Goal: Task Accomplishment & Management: Manage account settings

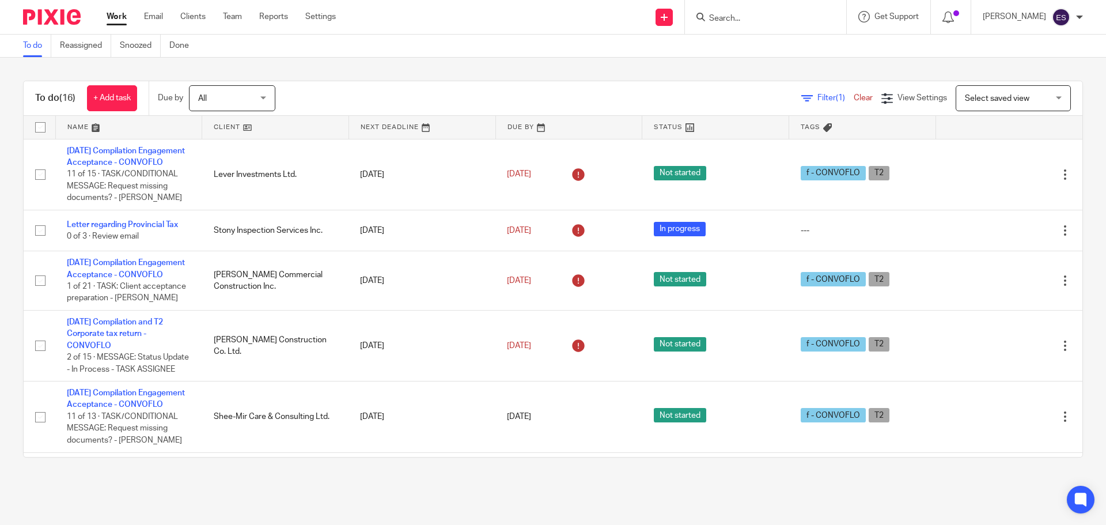
scroll to position [811, 0]
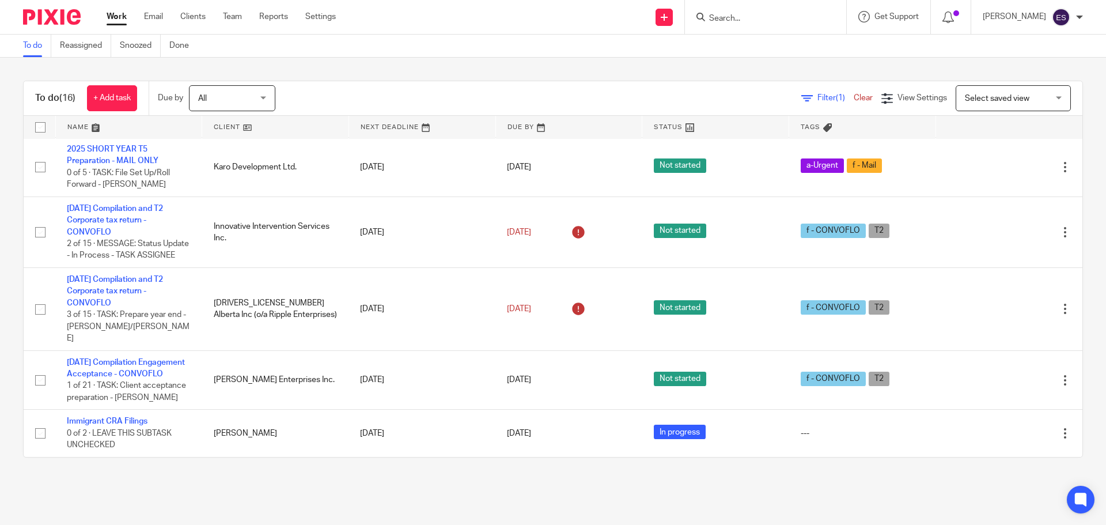
click at [368, 63] on div "To do (16) + Add task Due by All All Today Tomorrow This week Next week This mo…" at bounding box center [553, 269] width 1106 height 423
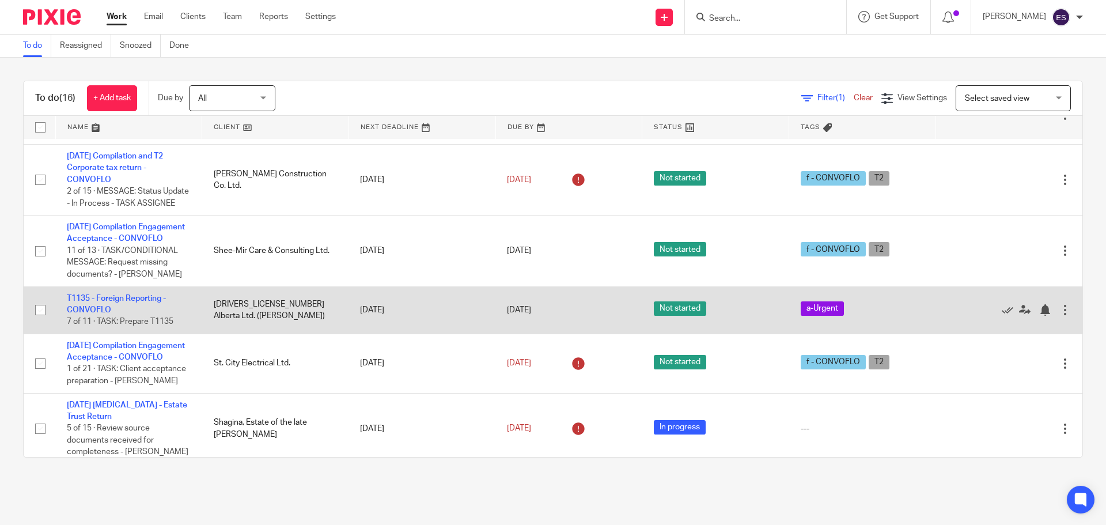
scroll to position [0, 0]
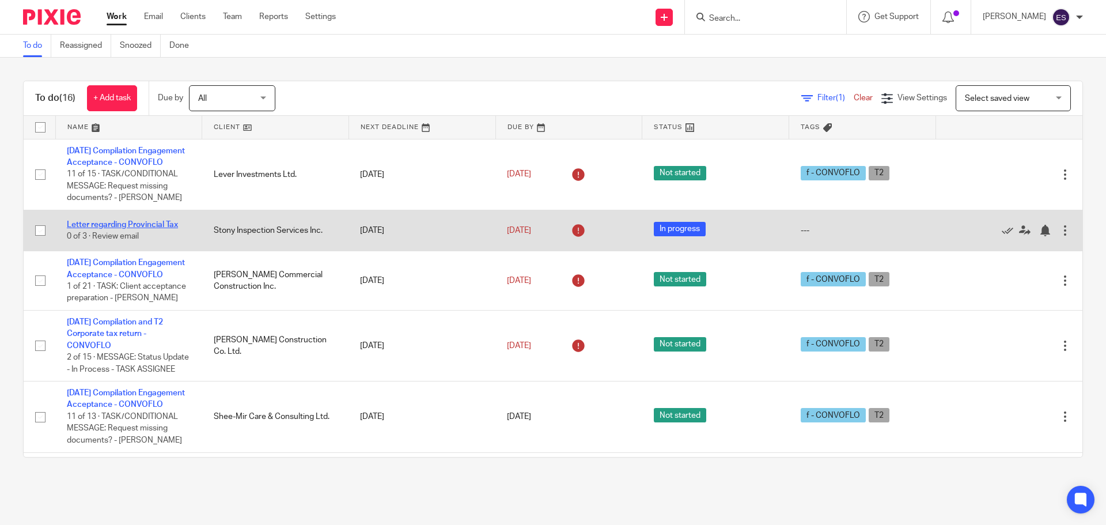
click at [78, 229] on link "Letter regarding Provincial Tax" at bounding box center [122, 225] width 111 height 8
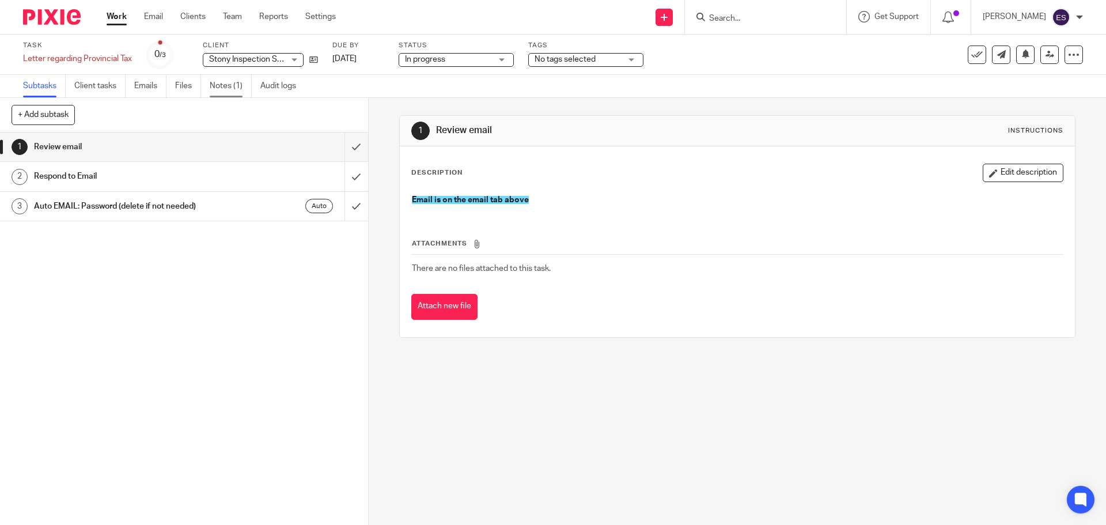
click at [214, 85] on link "Notes (1)" at bounding box center [231, 86] width 42 height 22
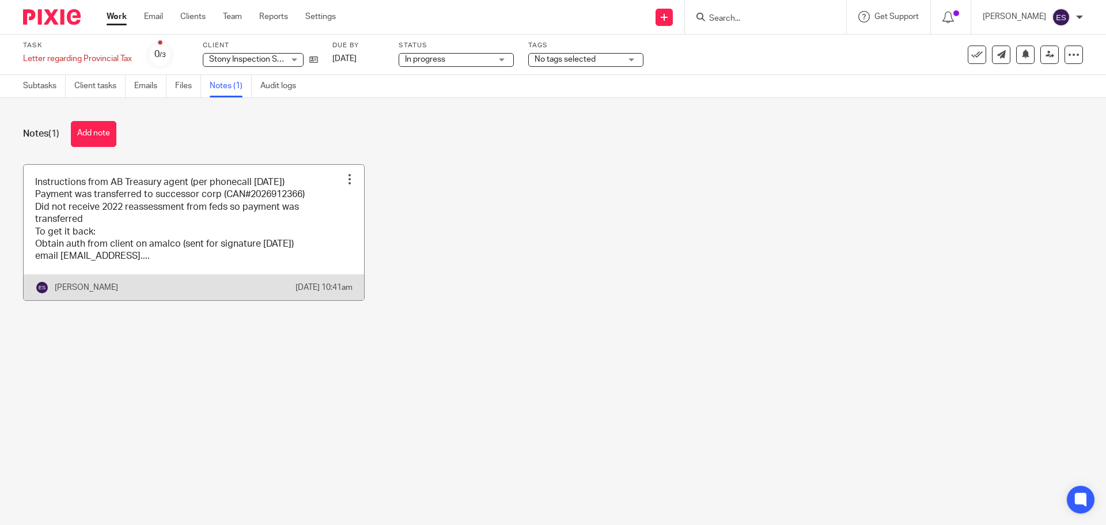
click at [222, 237] on link at bounding box center [194, 232] width 341 height 135
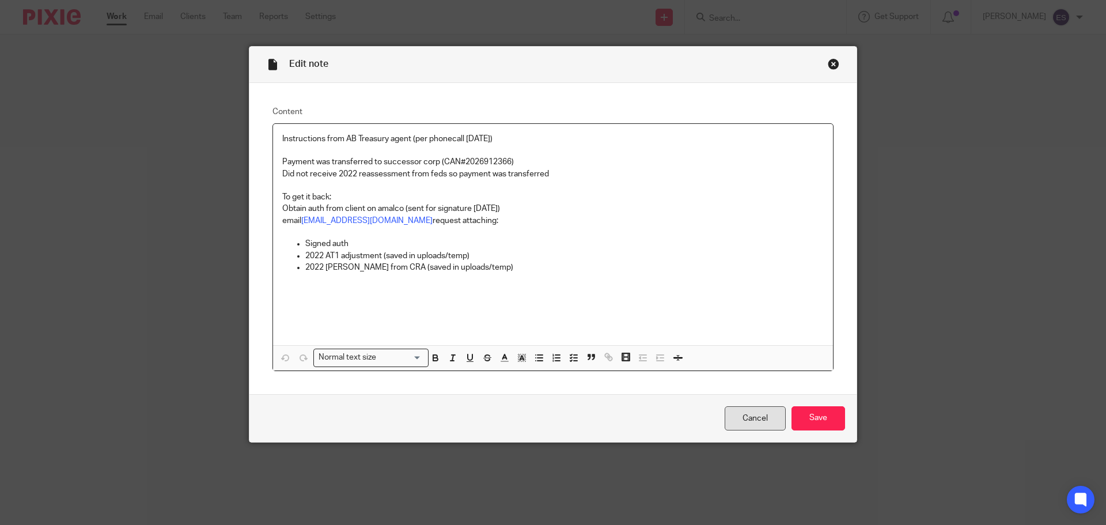
click at [766, 415] on link "Cancel" at bounding box center [755, 418] width 61 height 25
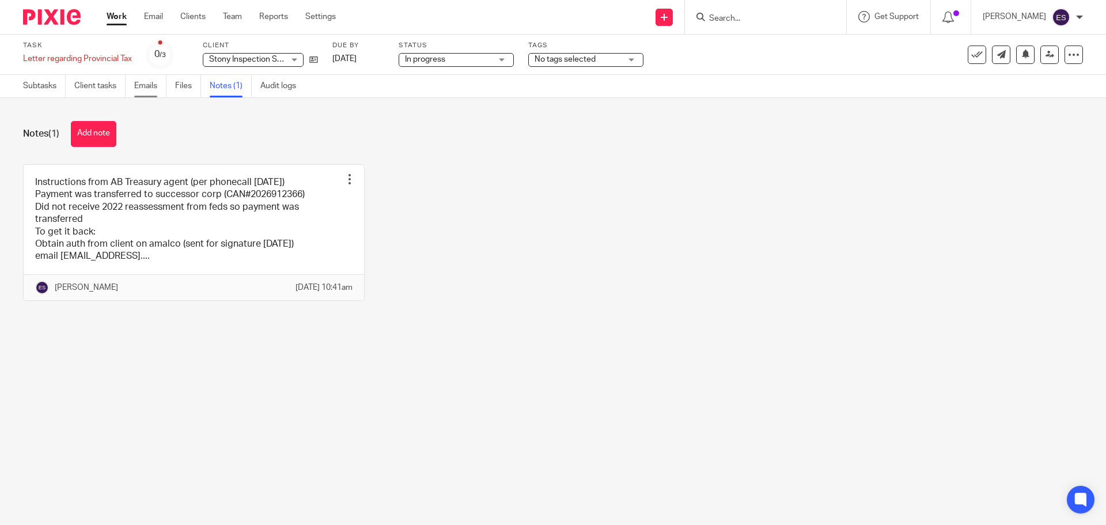
click at [149, 81] on link "Emails" at bounding box center [150, 86] width 32 height 22
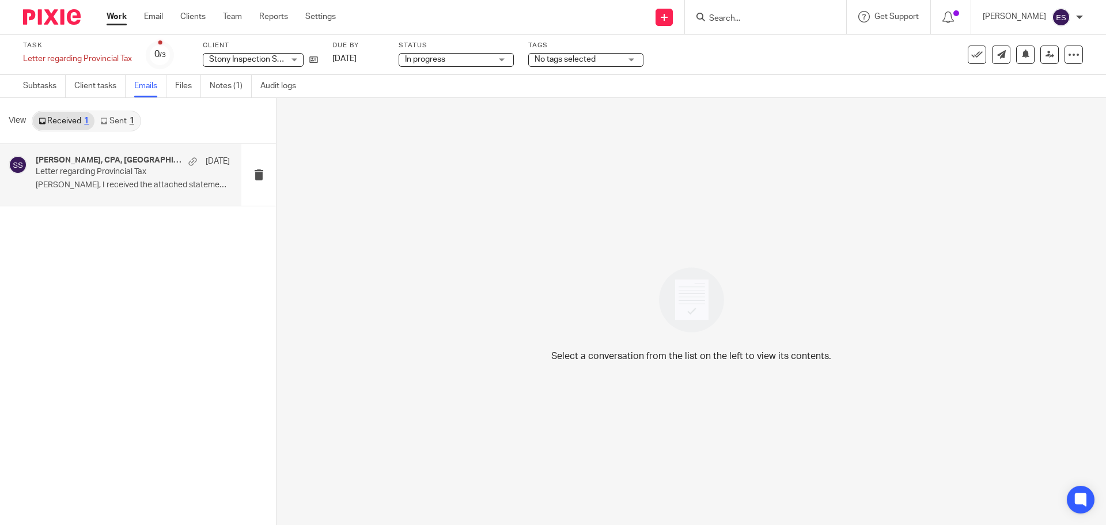
click at [92, 176] on p "Letter regarding Provincial Tax" at bounding box center [114, 172] width 156 height 10
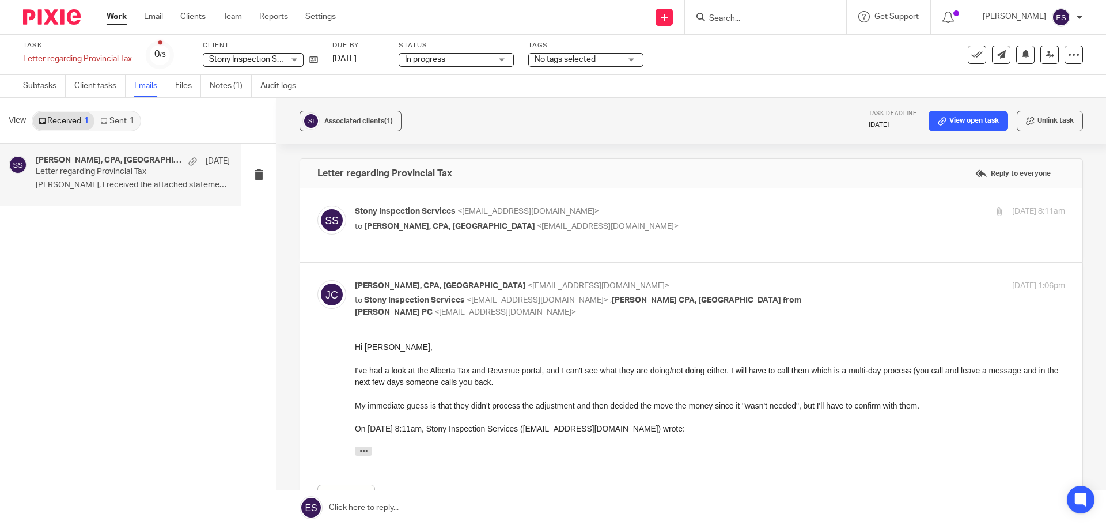
click at [468, 218] on div "Stony Inspection Services <admin@stonyinspection.ca> to Jeanette Glass, CPA, CA…" at bounding box center [592, 219] width 474 height 27
checkbox input "true"
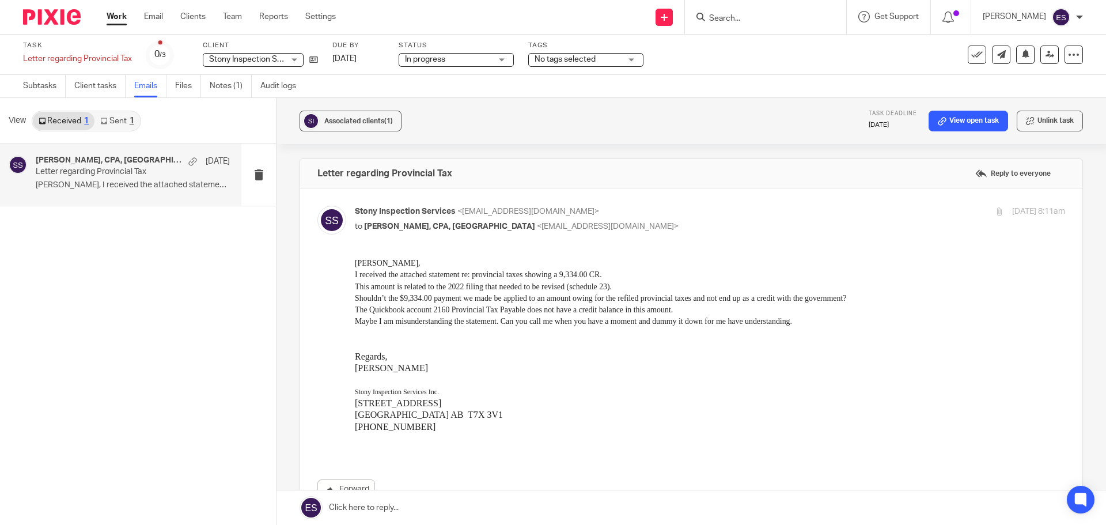
drag, startPoint x: 606, startPoint y: 471, endPoint x: 588, endPoint y: 457, distance: 22.2
click at [605, 471] on div "Forward Attachments Prov tax .pdf" at bounding box center [691, 412] width 748 height 309
click at [111, 17] on link "Work" at bounding box center [117, 17] width 20 height 12
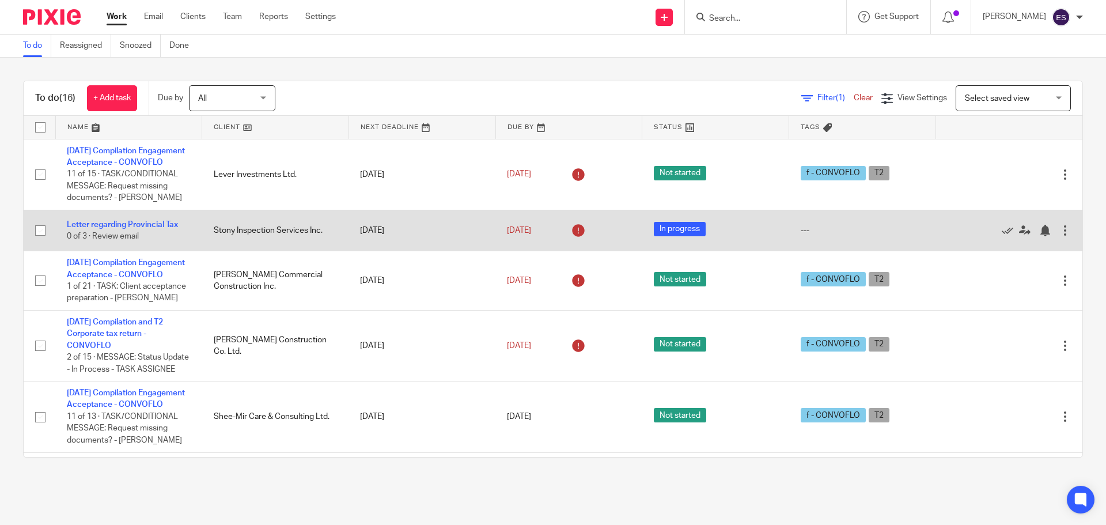
drag, startPoint x: 133, startPoint y: 229, endPoint x: 126, endPoint y: 243, distance: 14.9
click at [130, 233] on td "Letter regarding Provincial Tax 0 of 3 · Review email" at bounding box center [128, 230] width 147 height 41
click at [130, 229] on link "Letter regarding Provincial Tax" at bounding box center [122, 225] width 111 height 8
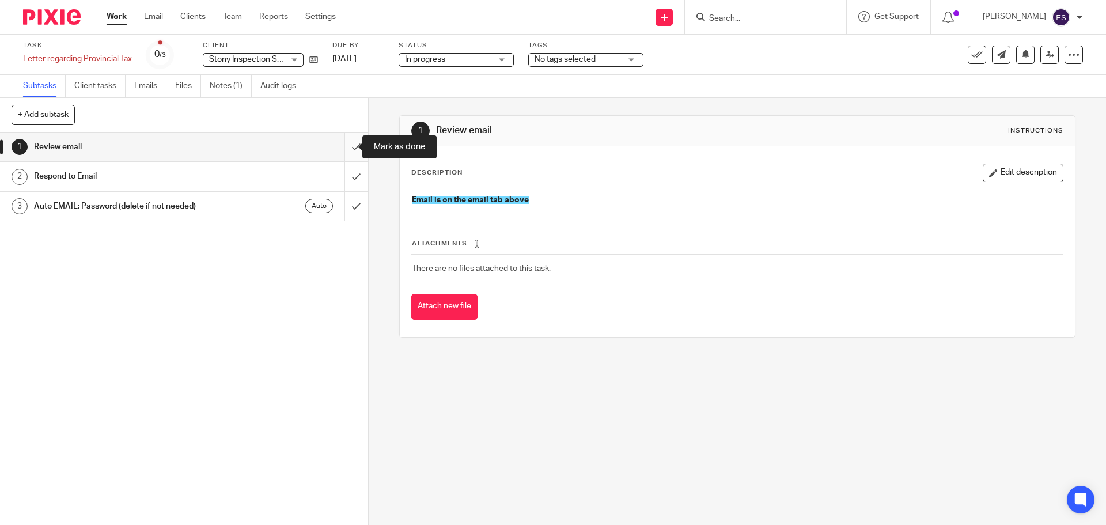
click at [349, 148] on input "submit" at bounding box center [184, 147] width 368 height 29
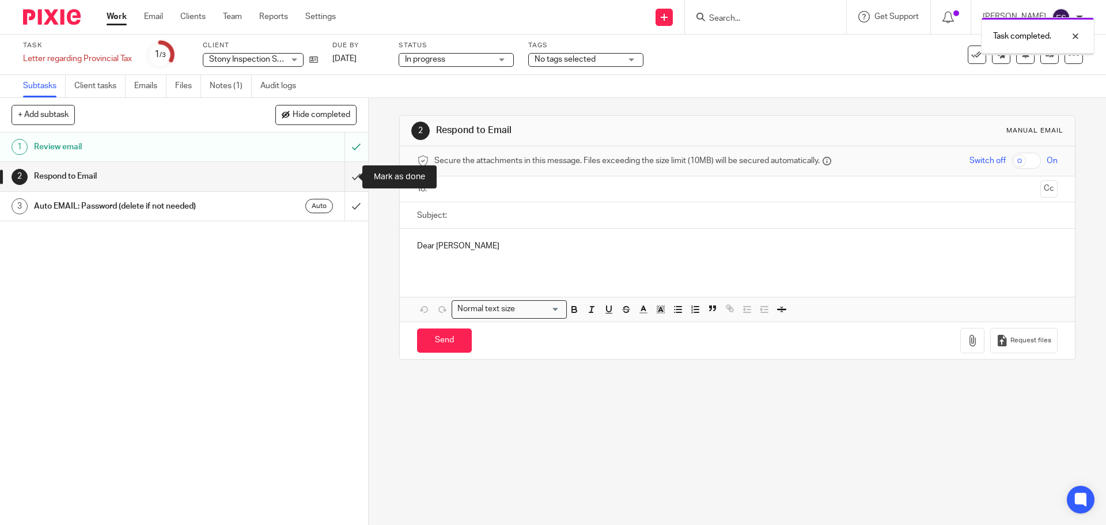
click at [342, 177] on input "submit" at bounding box center [184, 176] width 368 height 29
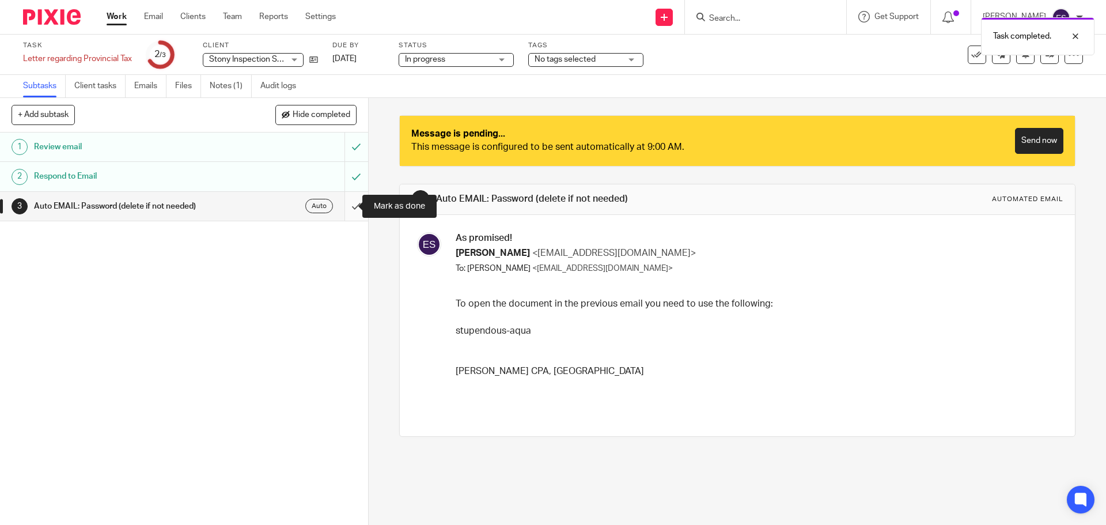
click at [343, 203] on input "submit" at bounding box center [184, 206] width 368 height 29
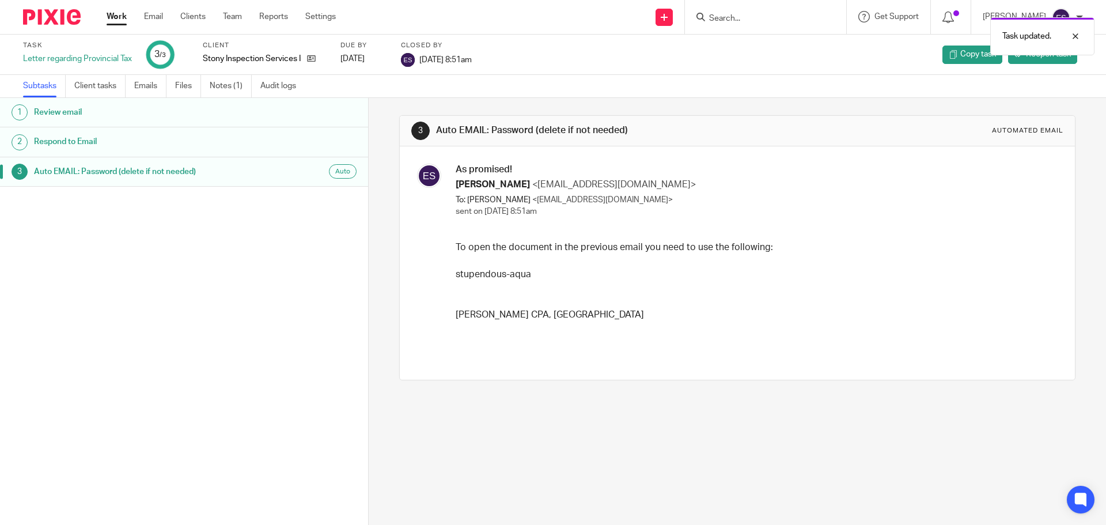
click at [109, 16] on link "Work" at bounding box center [117, 17] width 20 height 12
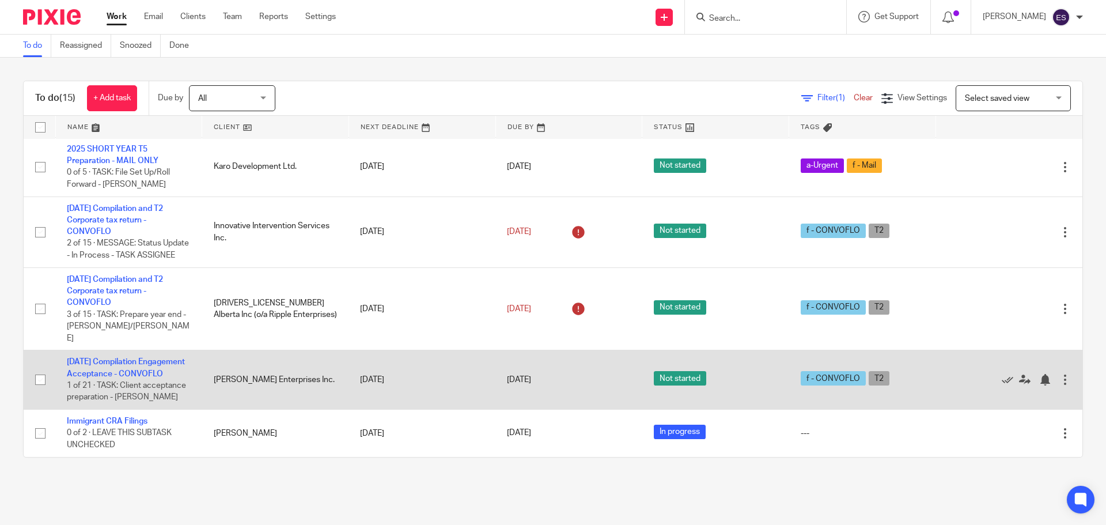
scroll to position [770, 0]
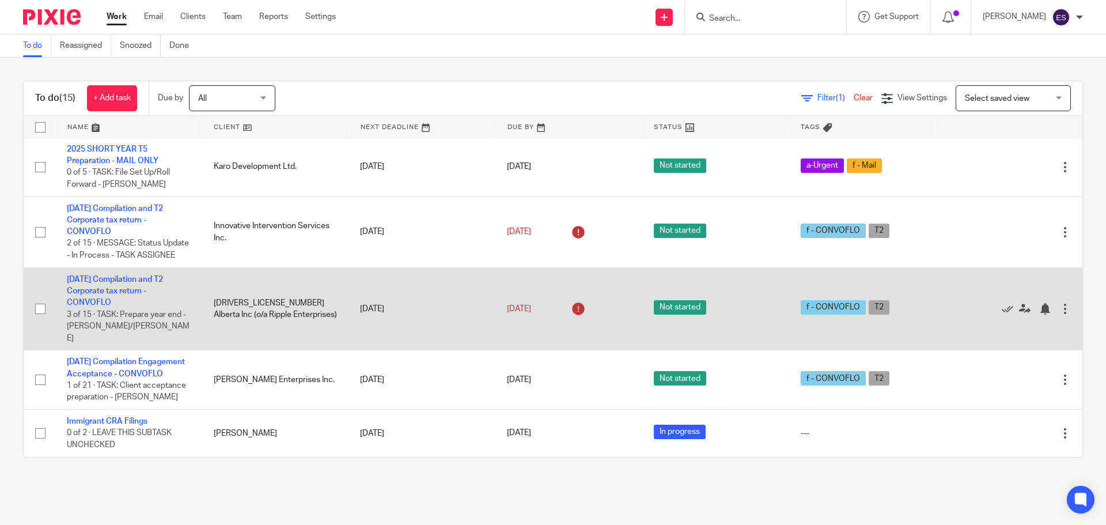
click at [127, 284] on td "2025-05-31 Compilation and T2 Corporate tax return - CONVOFLO 3 of 15 · TASK: P…" at bounding box center [128, 308] width 147 height 83
click at [106, 293] on link "[DATE] Compilation and T2 Corporate tax return - CONVOFLO" at bounding box center [115, 291] width 96 height 32
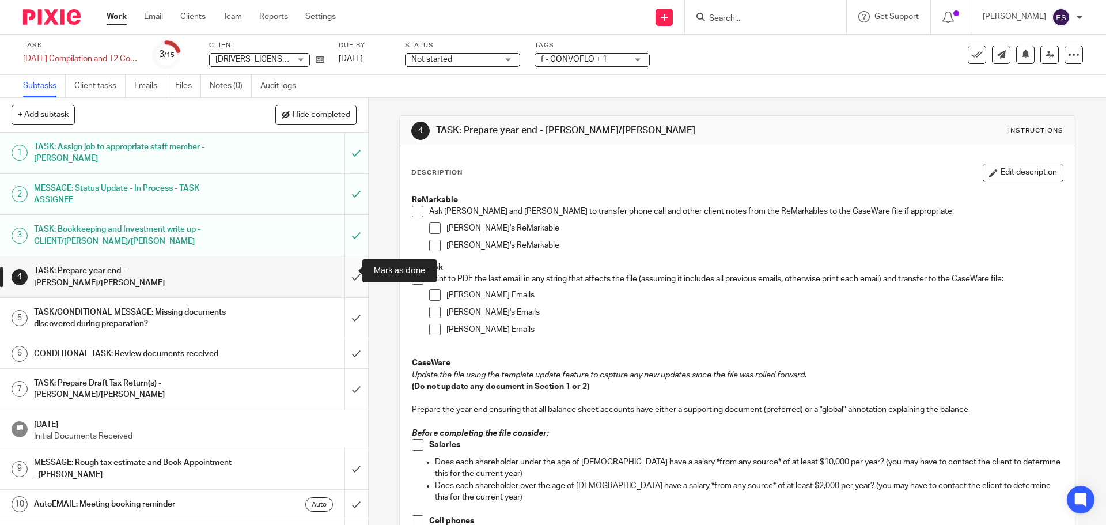
click at [345, 268] on input "submit" at bounding box center [184, 276] width 368 height 41
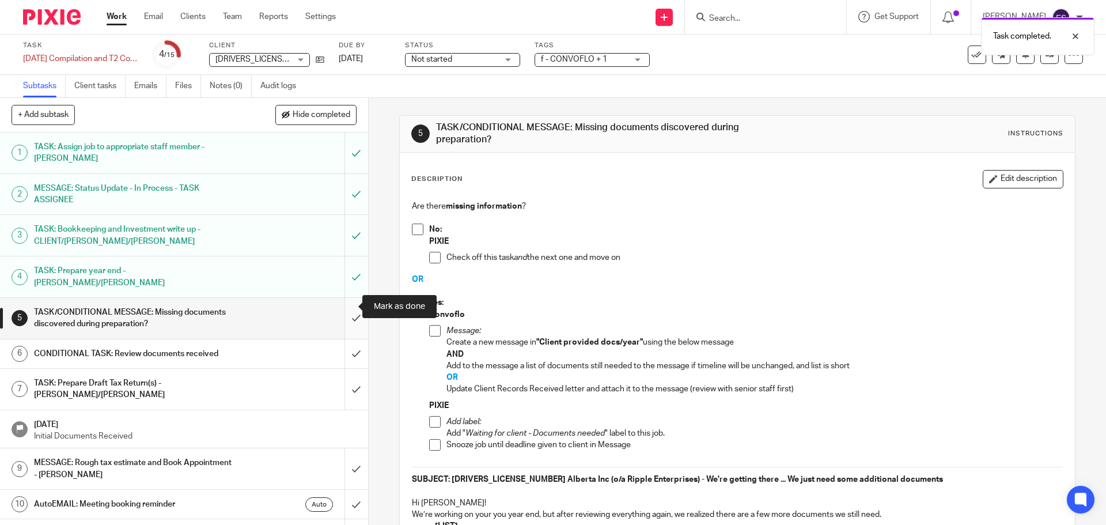
click at [345, 301] on input "submit" at bounding box center [184, 318] width 368 height 41
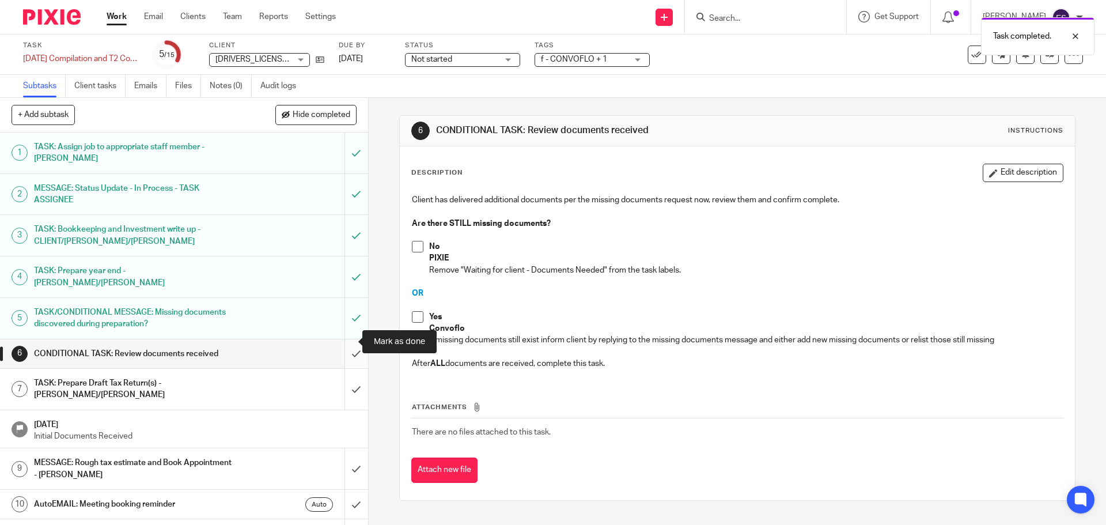
click at [346, 343] on input "submit" at bounding box center [184, 353] width 368 height 29
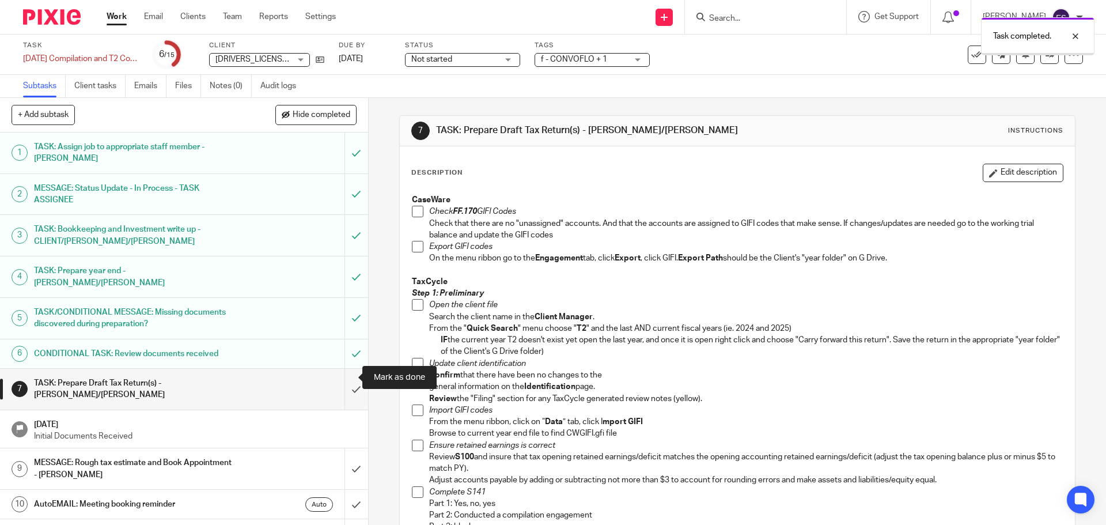
click at [345, 381] on input "submit" at bounding box center [184, 389] width 368 height 41
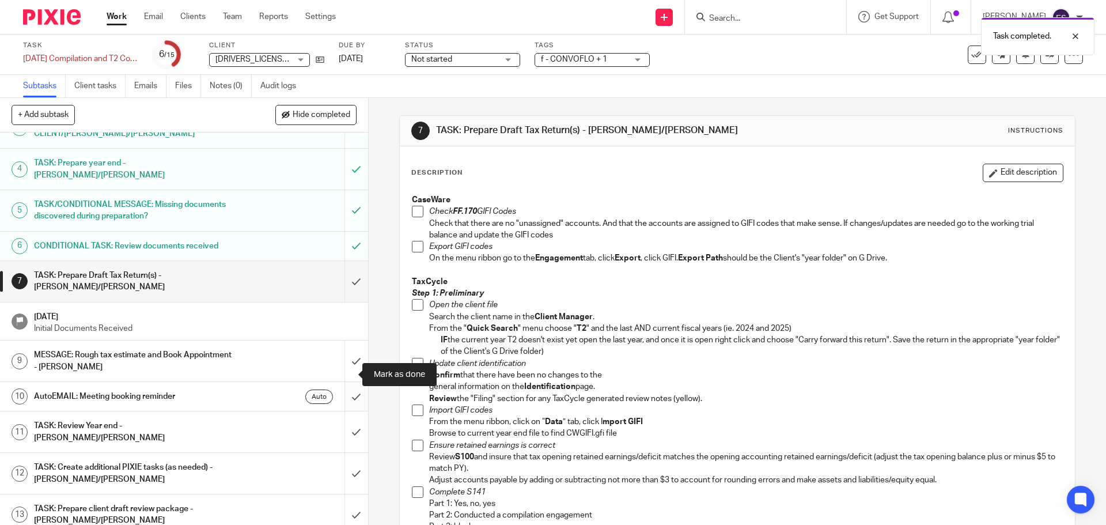
scroll to position [115, 0]
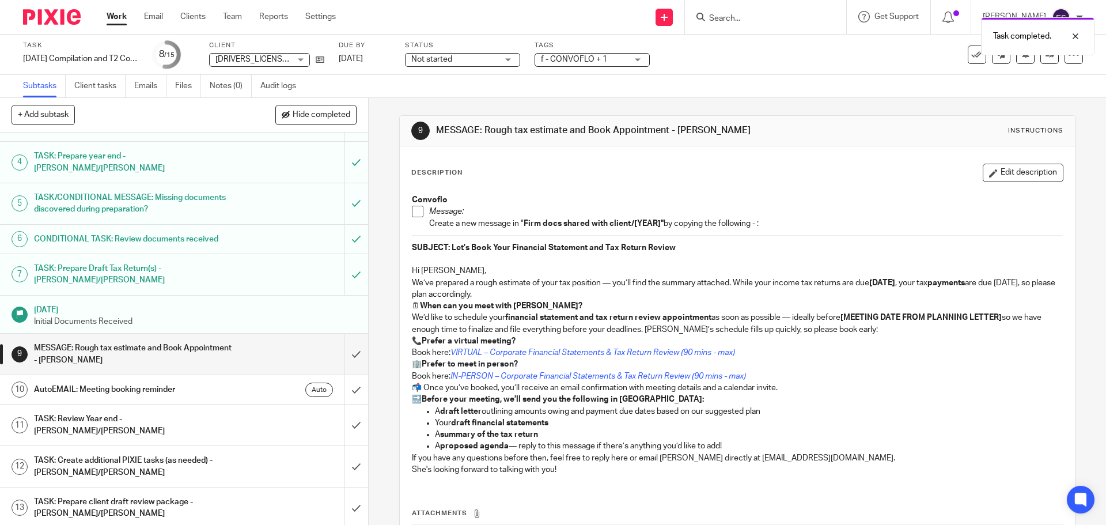
scroll to position [115, 0]
click at [338, 345] on input "submit" at bounding box center [184, 353] width 368 height 41
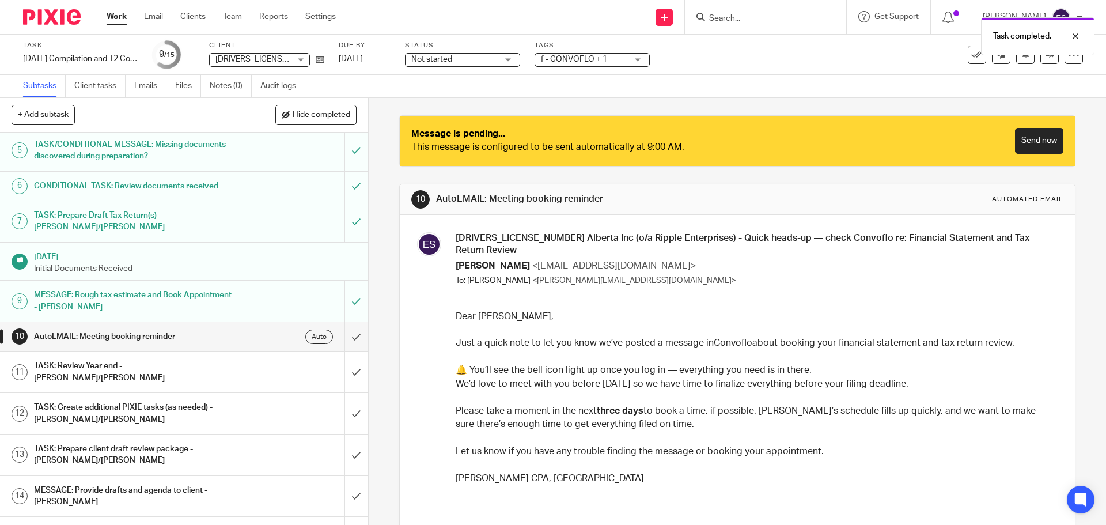
scroll to position [173, 0]
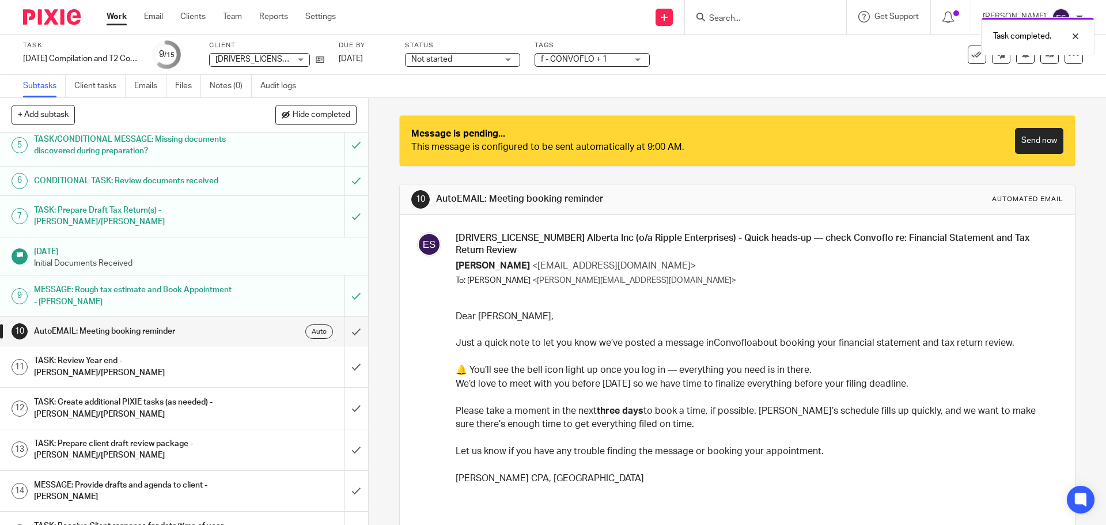
click at [456, 310] on p "Dear Carmen," at bounding box center [755, 316] width 599 height 13
click at [84, 281] on h1 "MESSAGE: Rough tax estimate and Book Appointment - [PERSON_NAME]" at bounding box center [133, 295] width 199 height 29
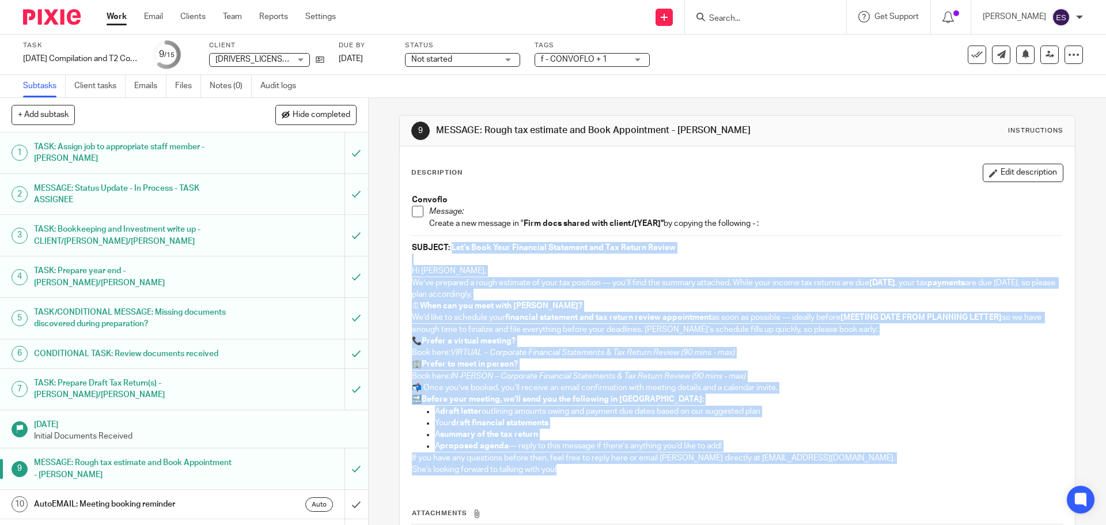
drag, startPoint x: 448, startPoint y: 248, endPoint x: 599, endPoint y: 486, distance: 281.5
click at [599, 486] on div "Description Edit description Convoflo Message: Create a new message in " Firm d…" at bounding box center [737, 377] width 652 height 426
copy div "Let’s Book Your Financial Statement and Tax Return Review Hi Carmen, We’ve prep…"
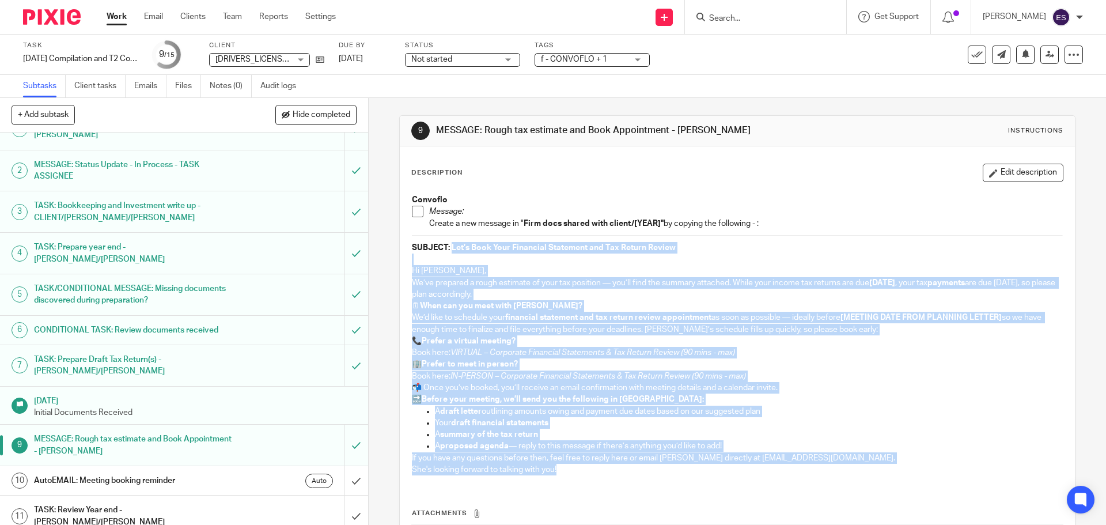
scroll to position [173, 0]
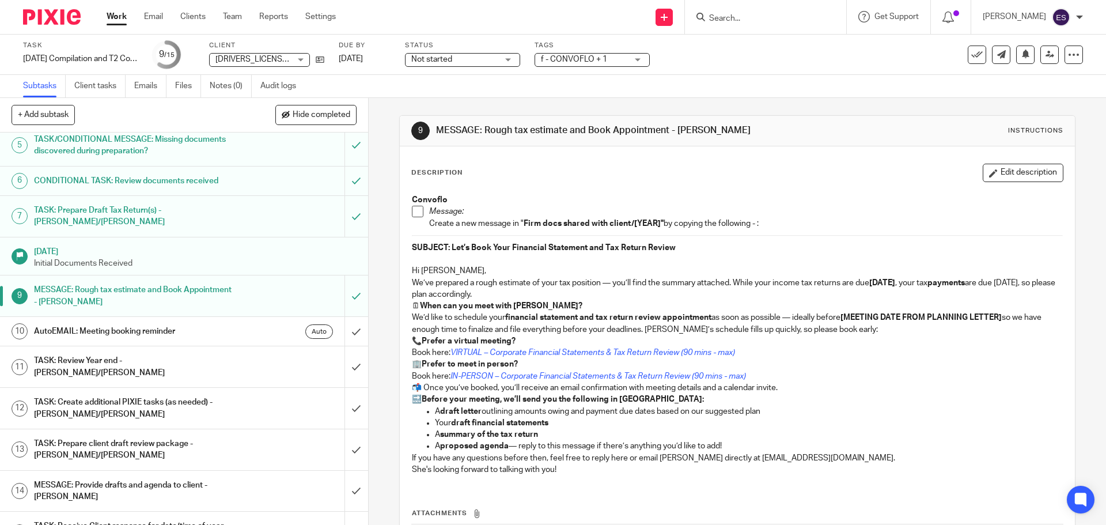
click at [691, 220] on p "Create a new message in " Firm docs shared with client/[YEAR]" by copying the f…" at bounding box center [745, 224] width 633 height 12
click at [346, 319] on input "submit" at bounding box center [184, 331] width 368 height 29
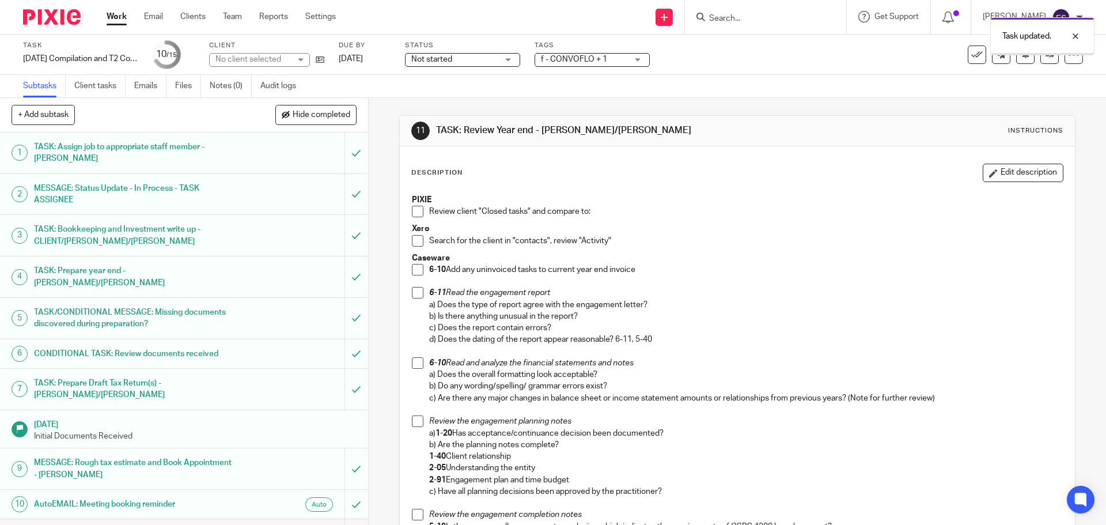
click at [1040, 55] on div "Task updated." at bounding box center [1042, 36] width 104 height 38
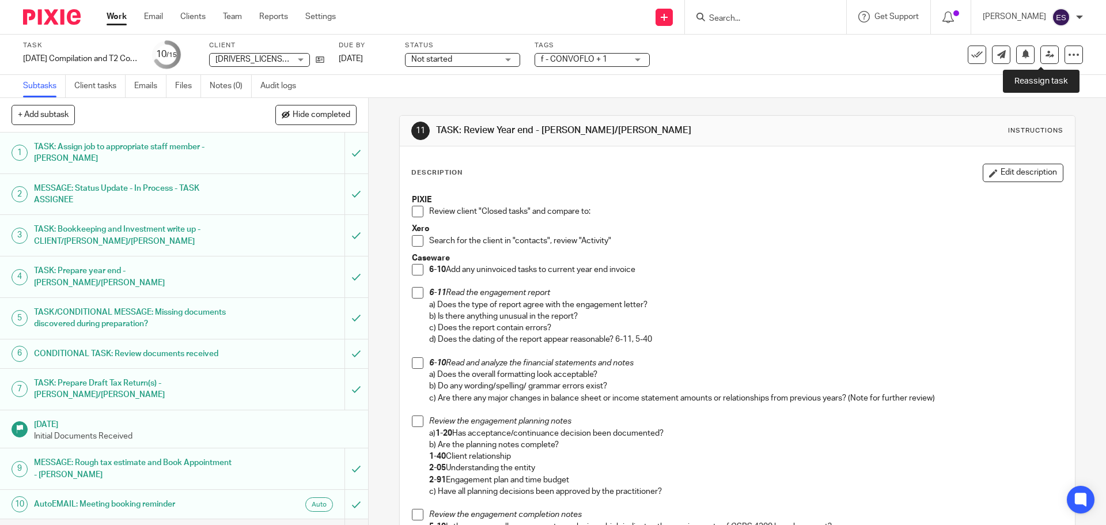
click at [1046, 55] on icon at bounding box center [1050, 54] width 9 height 9
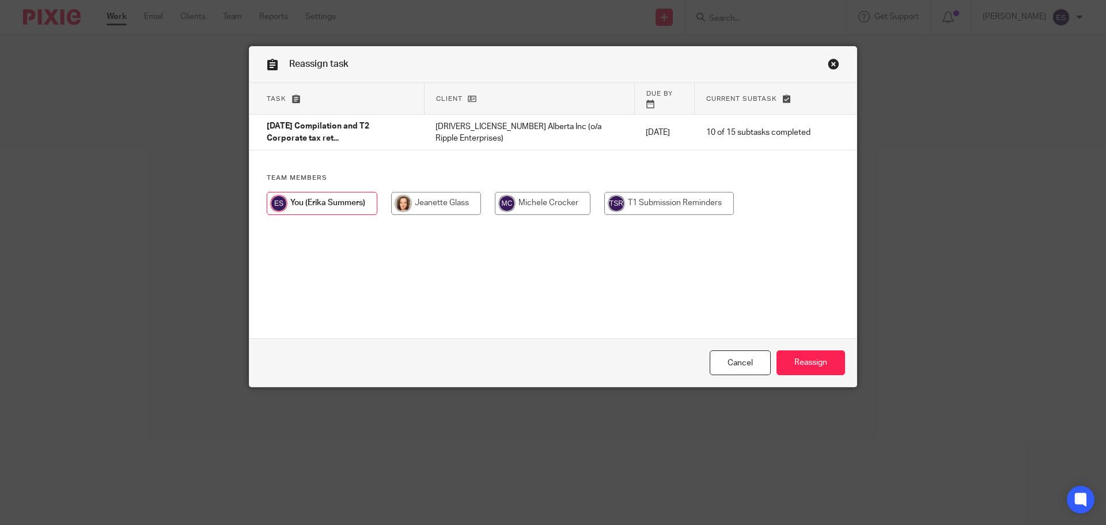
click at [453, 192] on input "radio" at bounding box center [436, 203] width 90 height 23
radio input "true"
click at [796, 356] on input "Reassign" at bounding box center [811, 362] width 69 height 25
